Goal: Task Accomplishment & Management: Use online tool/utility

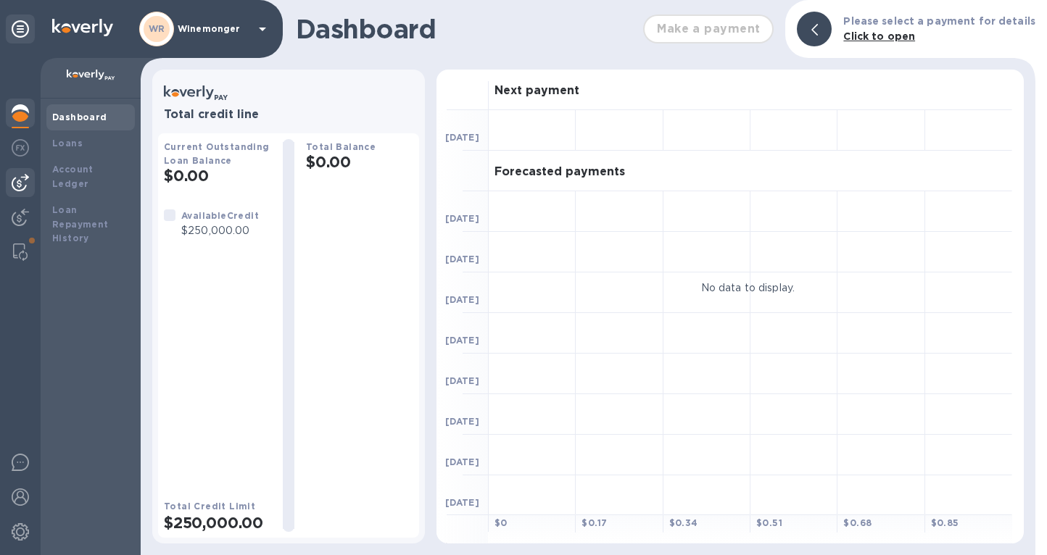
click at [19, 178] on img at bounding box center [20, 182] width 17 height 17
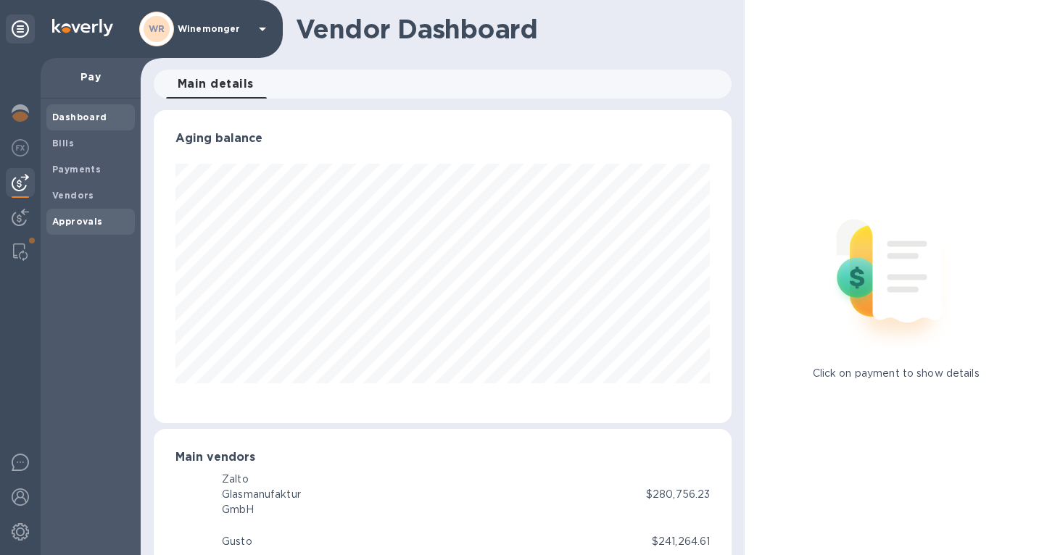
scroll to position [313, 578]
click at [73, 175] on b "Payments" at bounding box center [76, 169] width 49 height 11
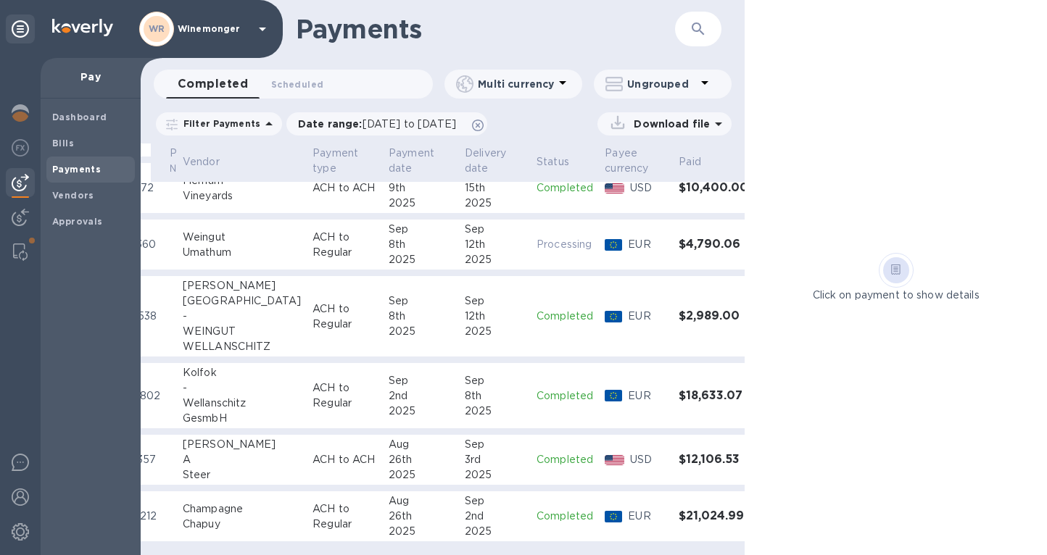
scroll to position [0, 63]
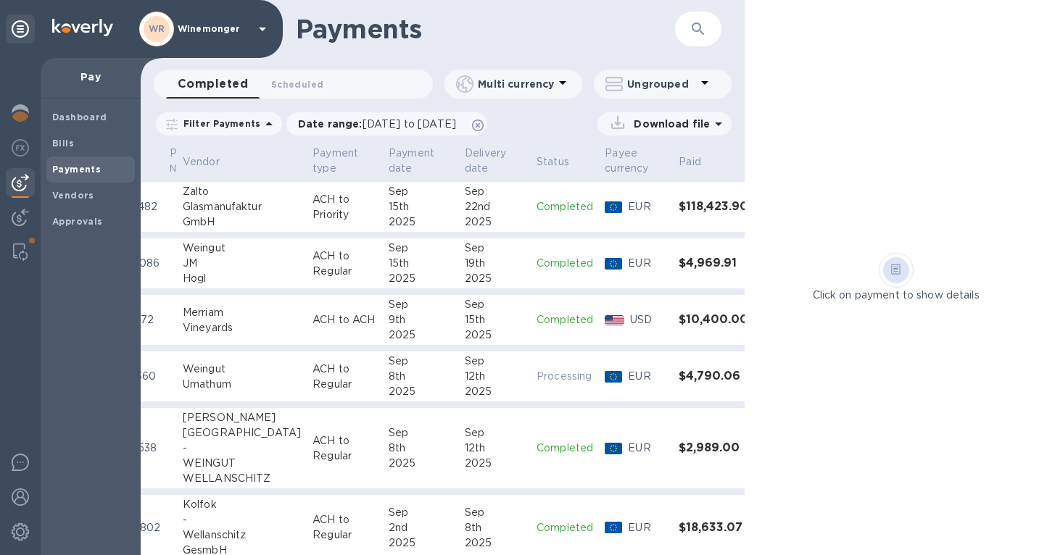
click at [465, 378] on div "12th" at bounding box center [495, 376] width 60 height 15
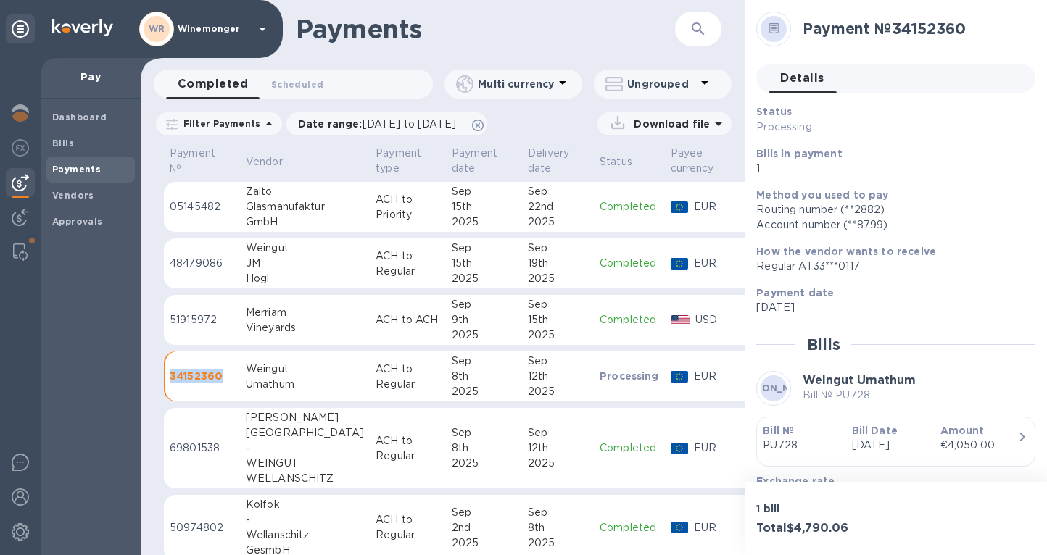
drag, startPoint x: 222, startPoint y: 381, endPoint x: 170, endPoint y: 376, distance: 52.4
click at [170, 376] on td "34152360" at bounding box center [202, 377] width 76 height 51
copy p "34152360"
click at [65, 145] on b "Bills" at bounding box center [63, 143] width 22 height 11
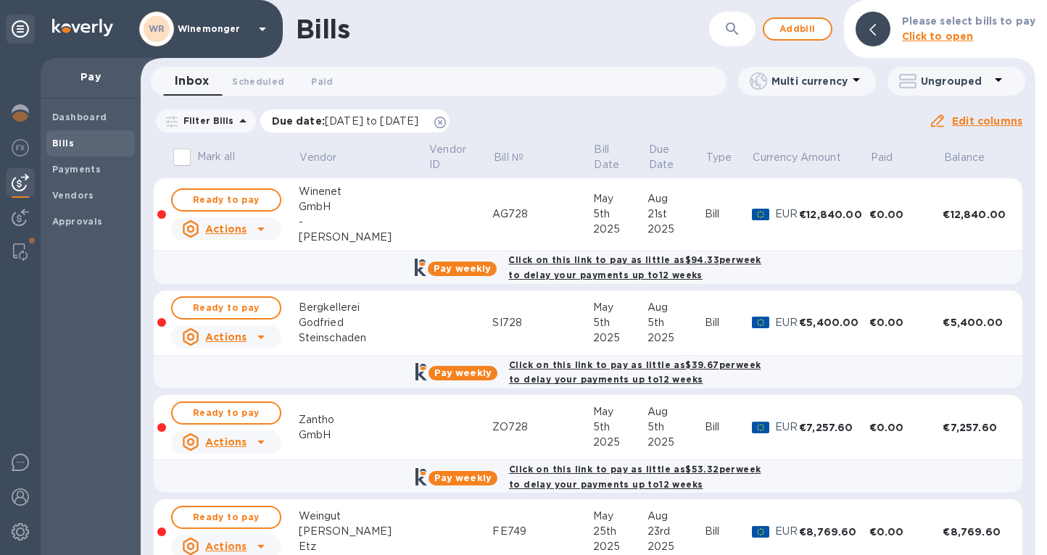
click at [446, 120] on icon at bounding box center [440, 123] width 12 height 12
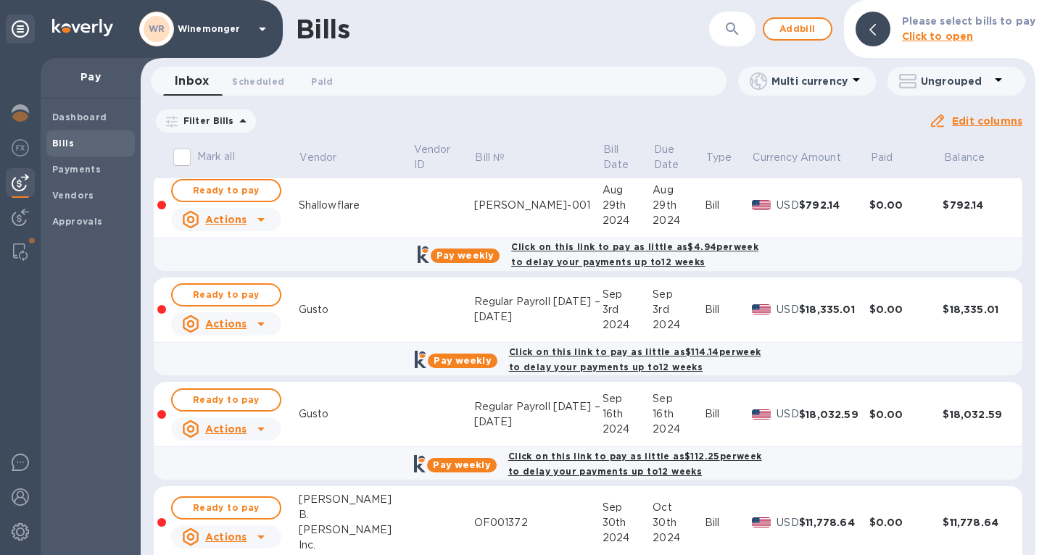
scroll to position [1441, 0]
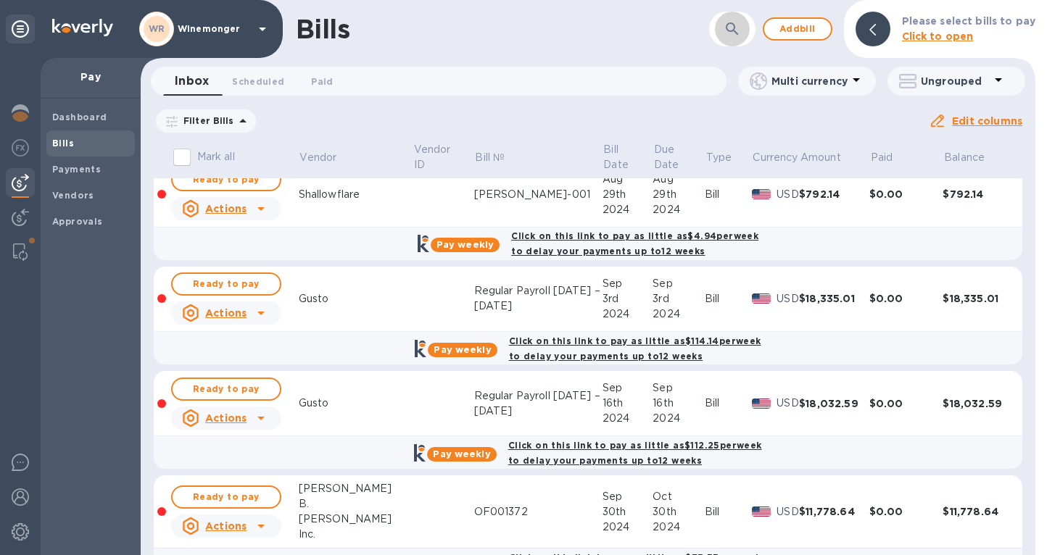
click at [738, 25] on icon "button" at bounding box center [731, 28] width 12 height 12
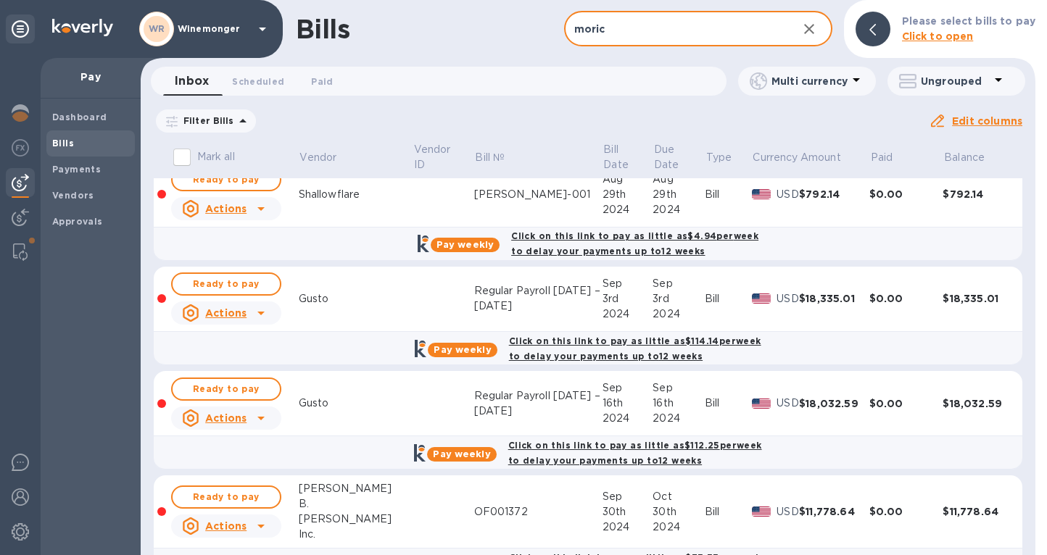
type input "moric"
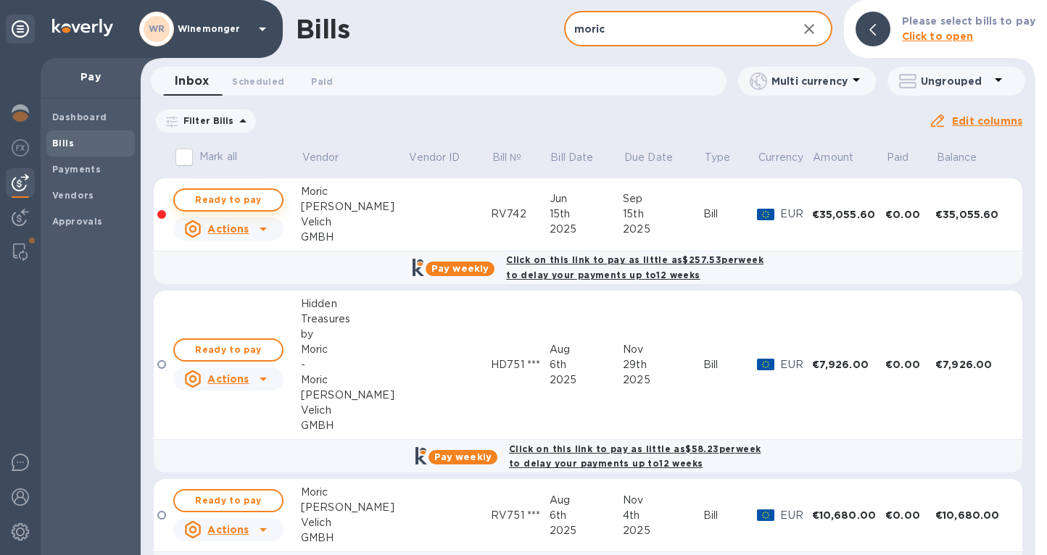
click at [249, 203] on span "Ready to pay" at bounding box center [228, 199] width 84 height 17
click at [225, 204] on span "Ready to pay" at bounding box center [228, 199] width 84 height 17
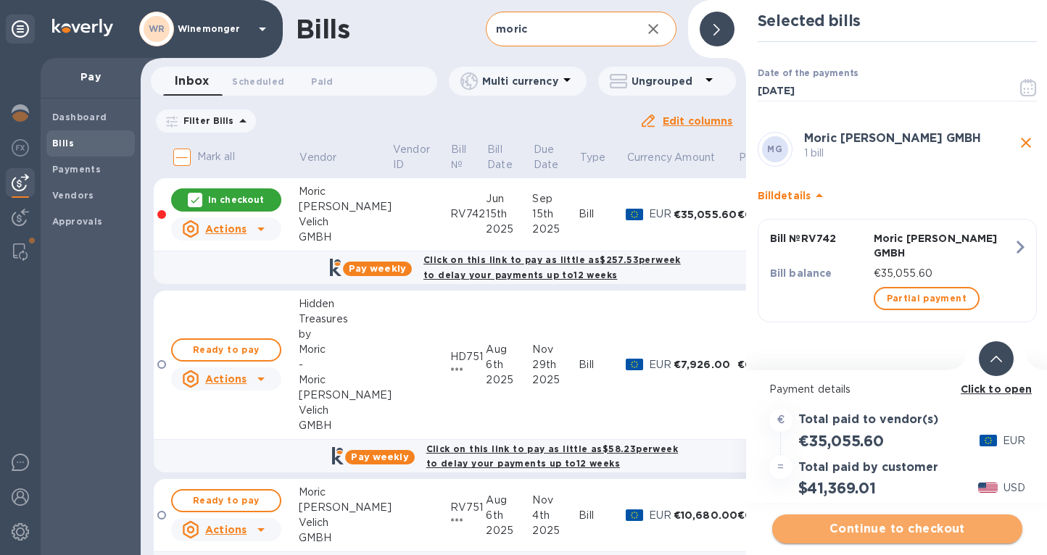
click at [884, 536] on span "Continue to checkout" at bounding box center [896, 528] width 227 height 17
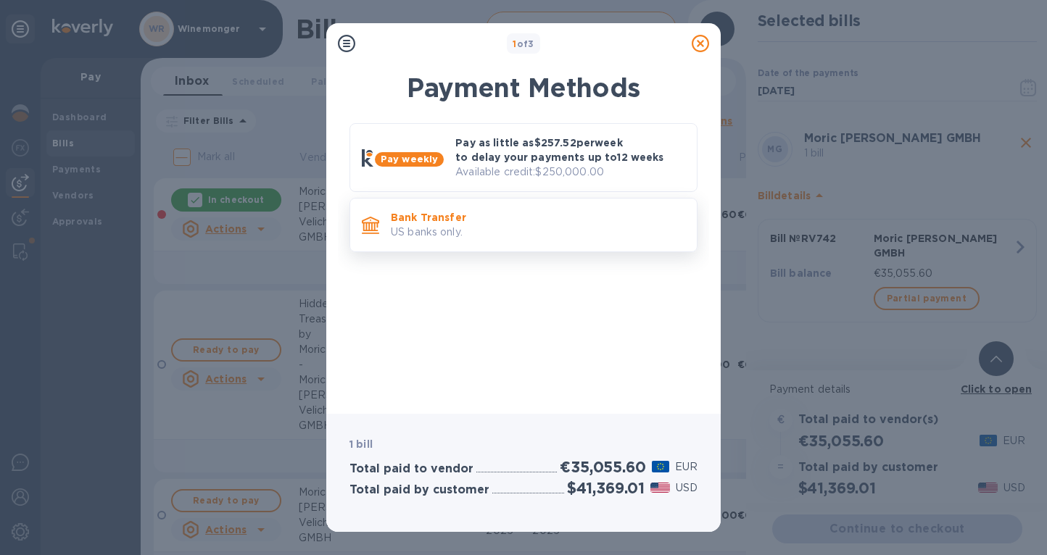
click at [517, 232] on p "US banks only." at bounding box center [538, 232] width 294 height 15
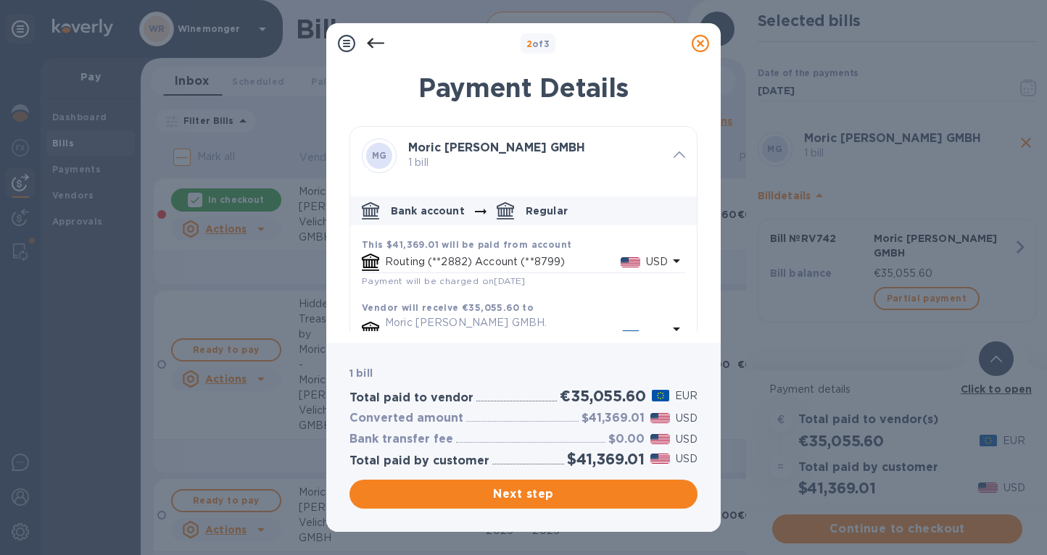
click at [374, 40] on icon at bounding box center [375, 43] width 17 height 17
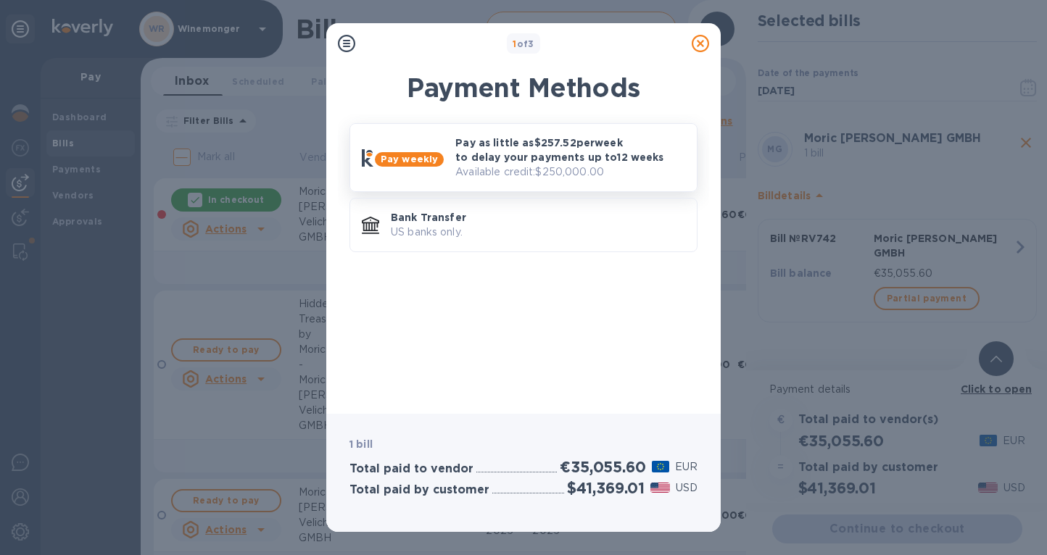
click at [432, 158] on b "Pay weekly" at bounding box center [409, 159] width 57 height 11
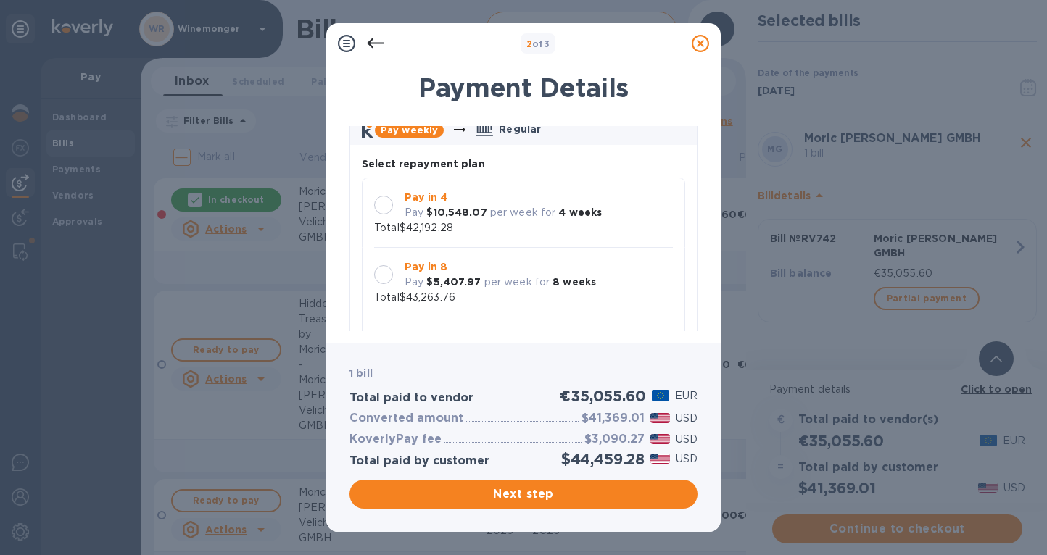
click at [385, 215] on div at bounding box center [383, 205] width 19 height 19
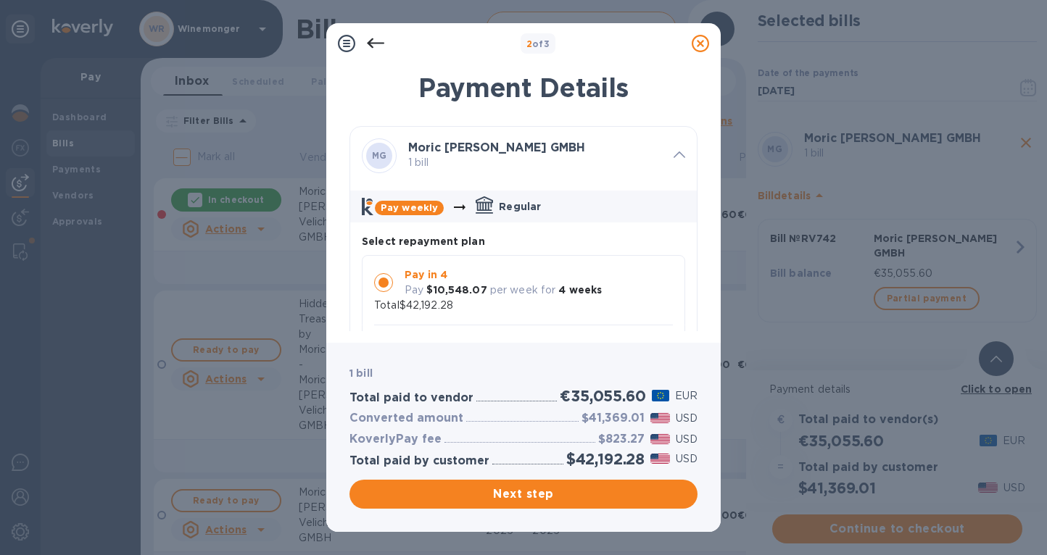
click at [375, 38] on icon at bounding box center [375, 43] width 17 height 17
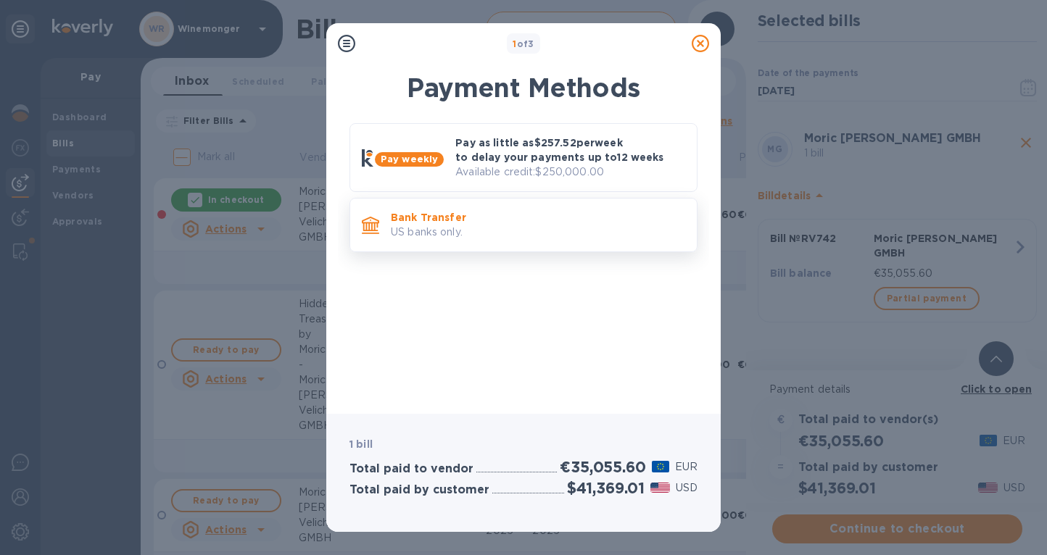
click at [448, 231] on p "US banks only." at bounding box center [538, 232] width 294 height 15
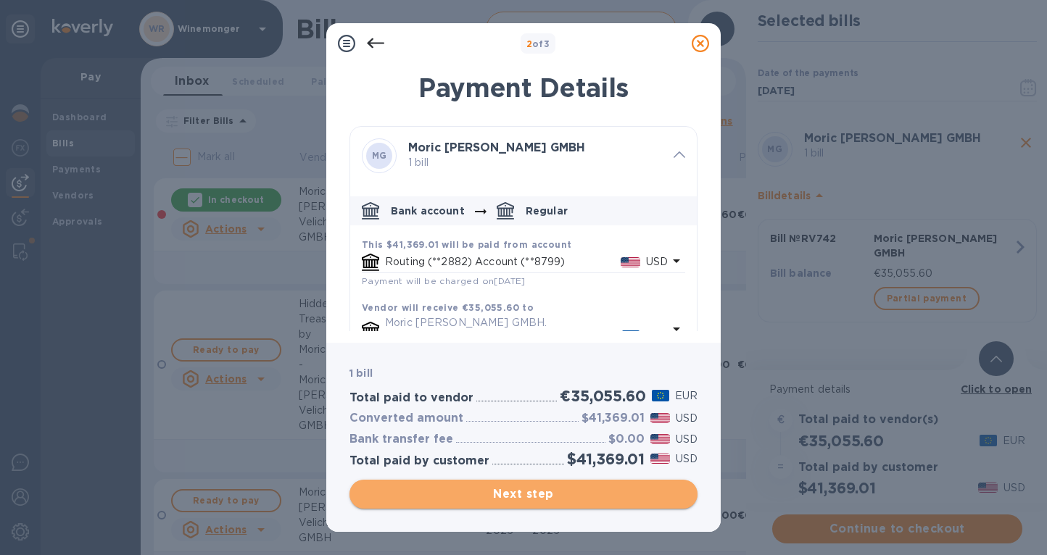
click at [518, 491] on span "Next step" at bounding box center [523, 494] width 325 height 17
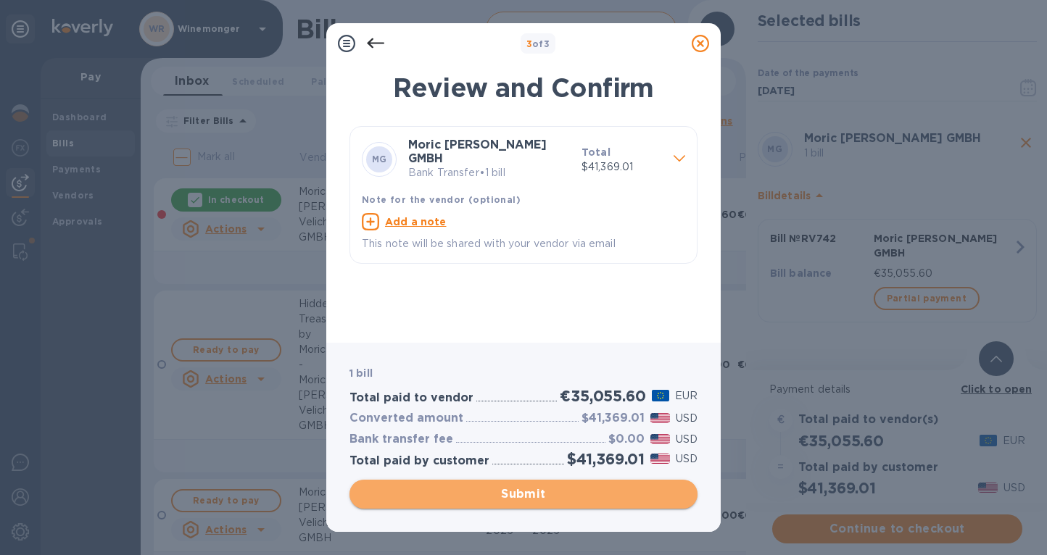
click at [534, 494] on span "Submit" at bounding box center [523, 494] width 325 height 17
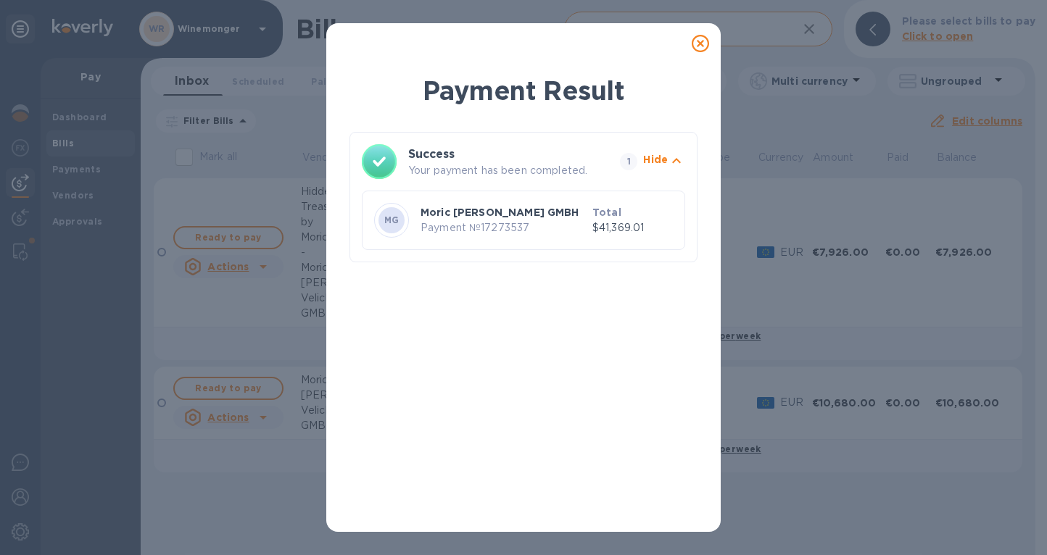
click at [698, 36] on icon at bounding box center [699, 43] width 17 height 17
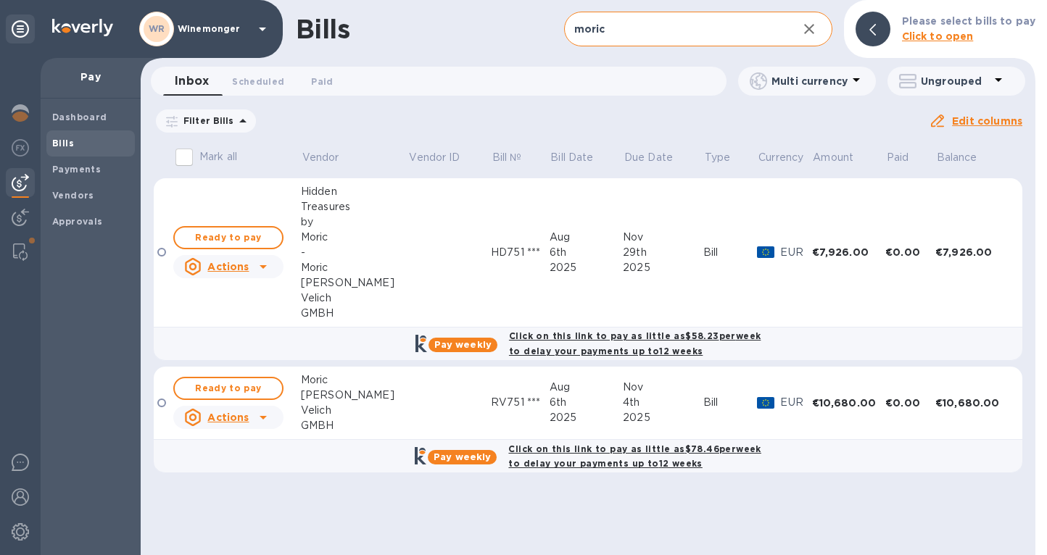
click at [73, 149] on span "Bills" at bounding box center [90, 143] width 77 height 14
click at [18, 184] on img at bounding box center [20, 182] width 17 height 17
click at [15, 217] on img at bounding box center [20, 217] width 17 height 17
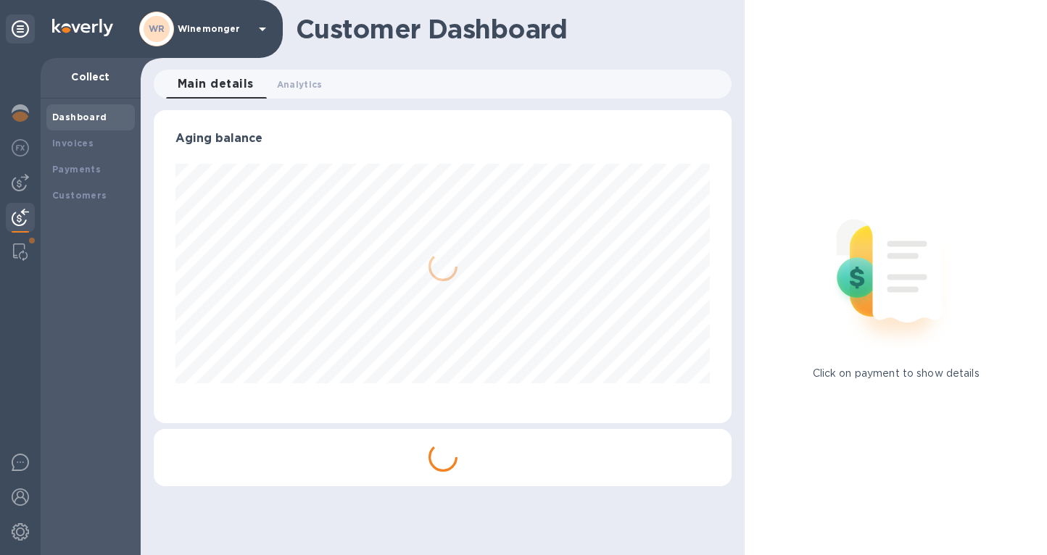
scroll to position [313, 578]
click at [19, 184] on img at bounding box center [20, 182] width 17 height 17
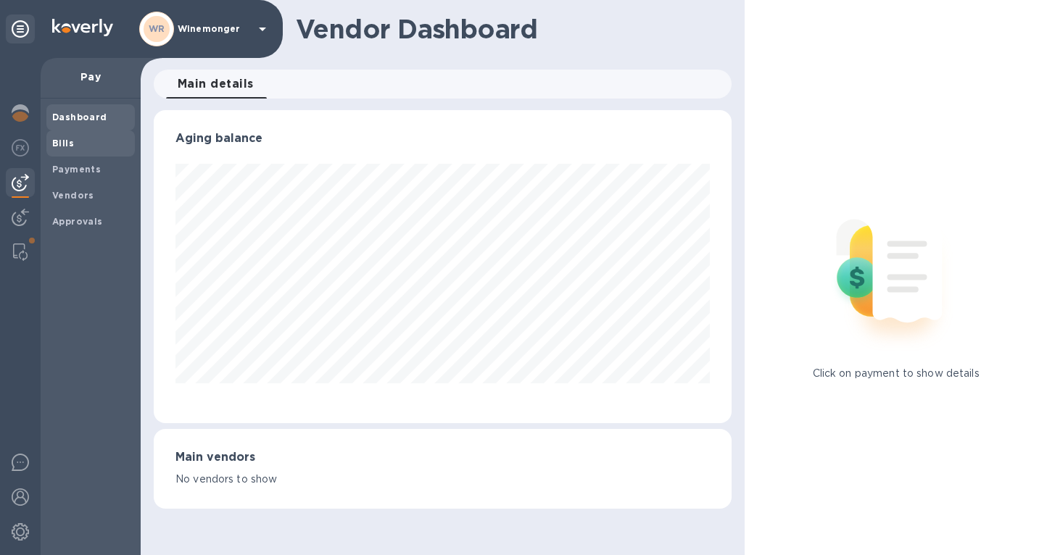
scroll to position [313, 578]
click at [75, 144] on span "Bills" at bounding box center [90, 143] width 77 height 14
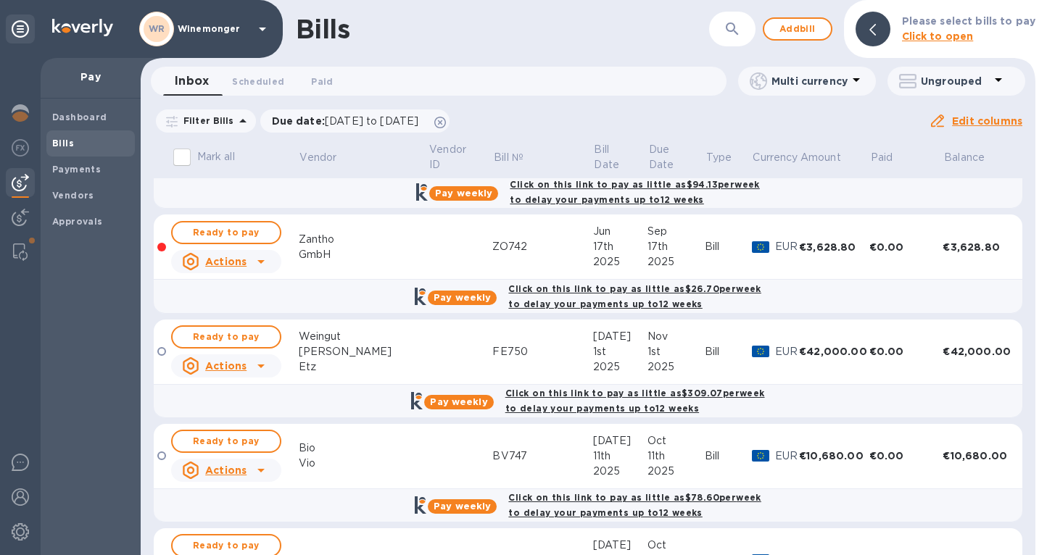
scroll to position [929, 0]
